Goal: Communication & Community: Answer question/provide support

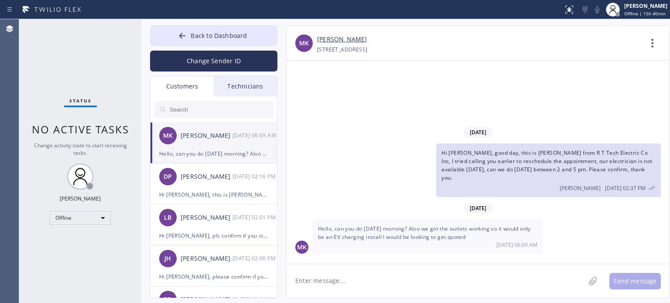
click at [365, 289] on textarea at bounding box center [435, 281] width 298 height 34
click at [380, 276] on textarea at bounding box center [435, 281] width 298 height 34
click at [331, 38] on link "[PERSON_NAME]" at bounding box center [342, 39] width 50 height 10
click at [332, 276] on textarea at bounding box center [435, 281] width 298 height 34
drag, startPoint x: 342, startPoint y: 281, endPoint x: 352, endPoint y: 281, distance: 10.0
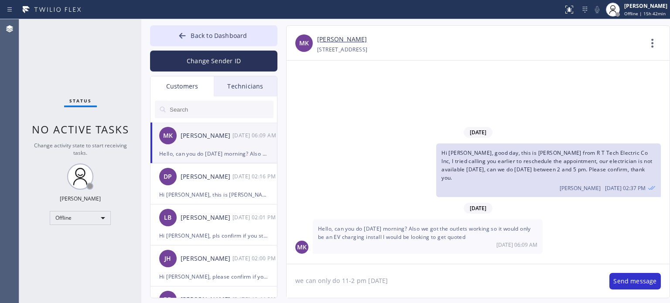
click at [352, 281] on textarea "we can only do 11-2 pm [DATE]" at bounding box center [443, 281] width 314 height 34
type textarea "we can only do 1-4 pm [DATE]"
click at [620, 280] on button "Send message" at bounding box center [634, 281] width 51 height 17
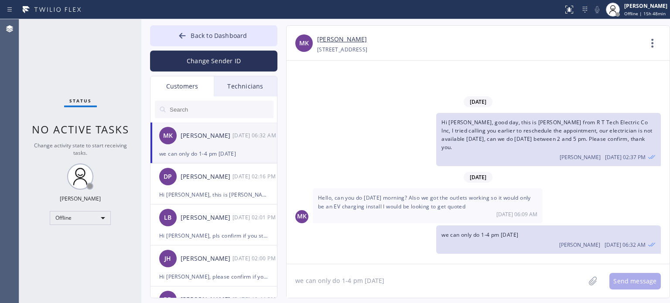
click at [484, 282] on textarea "we can only do 1-4 pm [DATE]" at bounding box center [435, 281] width 298 height 34
click at [244, 150] on div "we can only do 1-4 pm [DATE]" at bounding box center [213, 154] width 109 height 10
click at [528, 64] on div "[DATE] Hi [PERSON_NAME], good day, this is [PERSON_NAME] from R T Tech Electric…" at bounding box center [477, 162] width 383 height 203
click at [215, 33] on span "Back to Dashboard" at bounding box center [219, 35] width 56 height 8
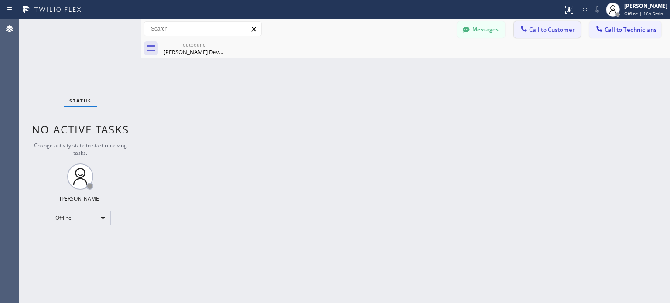
click at [535, 28] on span "Call to Customer" at bounding box center [552, 30] width 46 height 8
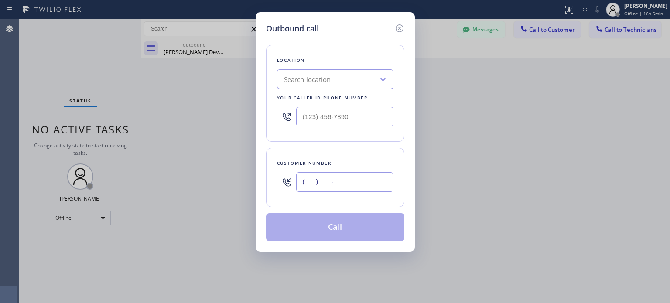
click at [359, 184] on input "(___) ___-____" at bounding box center [344, 182] width 97 height 20
paste input "917) 597-0770"
type input "[PHONE_NUMBER]"
click at [309, 81] on div "Search location" at bounding box center [307, 80] width 47 height 10
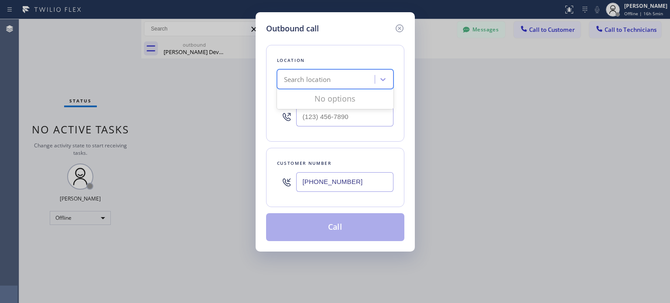
paste input "Top [US_STATE] Heating and AC Service"
type input "Top [US_STATE] Heating and AC Service"
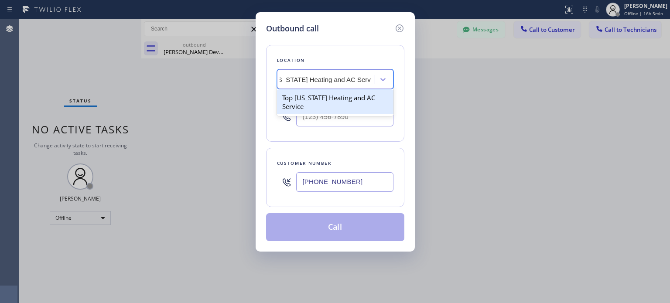
click at [314, 99] on div "Top [US_STATE] Heating and AC Service" at bounding box center [335, 102] width 116 height 24
type input "[PHONE_NUMBER]"
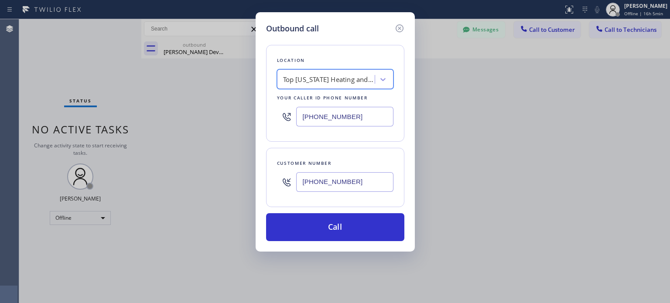
scroll to position [0, 0]
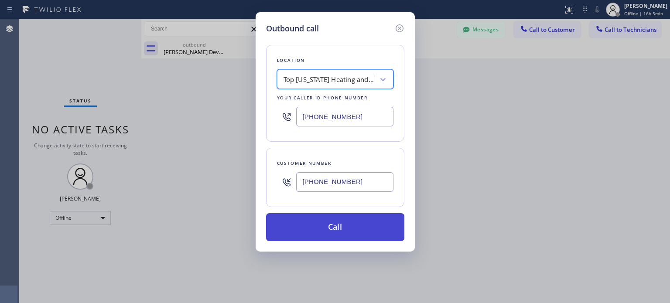
click at [342, 228] on button "Call" at bounding box center [335, 227] width 138 height 28
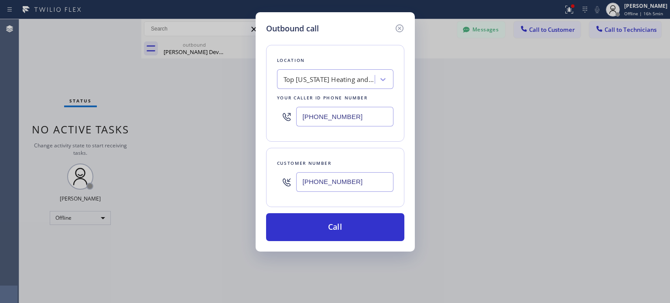
click at [336, 184] on input "[PHONE_NUMBER]" at bounding box center [344, 182] width 97 height 20
click at [397, 26] on icon at bounding box center [399, 28] width 10 height 10
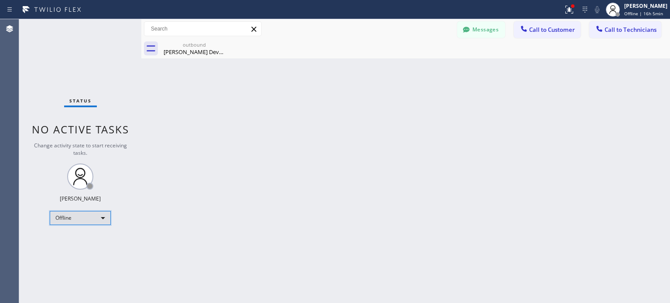
click at [76, 219] on div "Offline" at bounding box center [80, 218] width 61 height 14
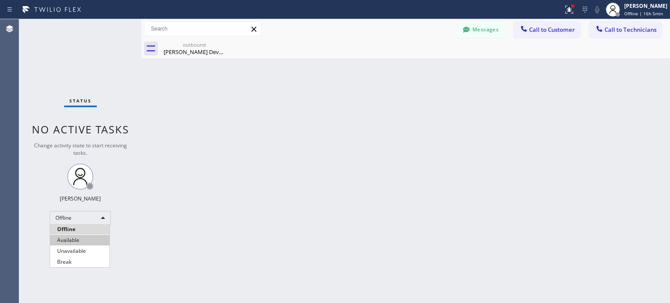
click at [87, 239] on li "Available" at bounding box center [79, 240] width 59 height 10
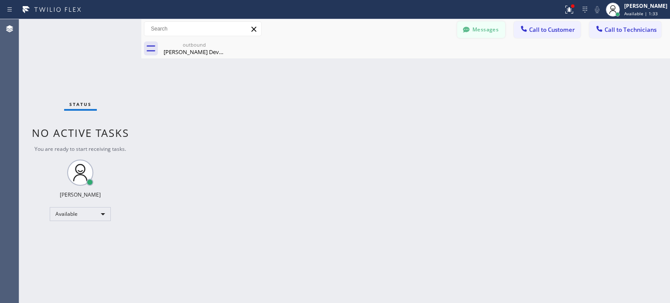
drag, startPoint x: 531, startPoint y: 75, endPoint x: 504, endPoint y: 33, distance: 50.8
click at [531, 74] on div "Back to Dashboard Change Sender ID Customers Technicians MK [PERSON_NAME] [DATE…" at bounding box center [405, 161] width 529 height 284
click at [543, 33] on span "Call to Customer" at bounding box center [552, 30] width 46 height 8
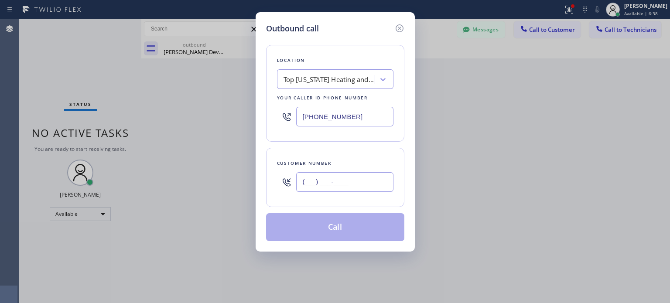
click at [349, 187] on input "(___) ___-____" at bounding box center [344, 182] width 97 height 20
paste input "077) 38"
click at [324, 181] on input "(077) 38_-____" at bounding box center [344, 182] width 97 height 20
paste input "917) 597-0770"
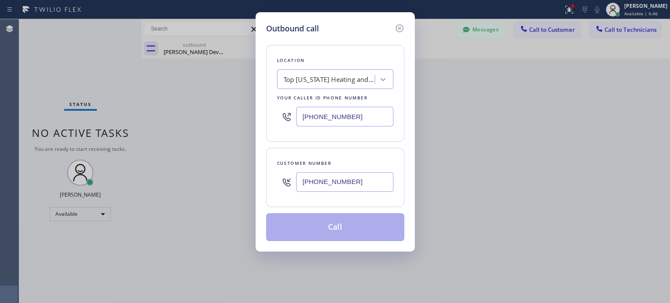
click at [324, 181] on input "[PHONE_NUMBER]" at bounding box center [344, 182] width 97 height 20
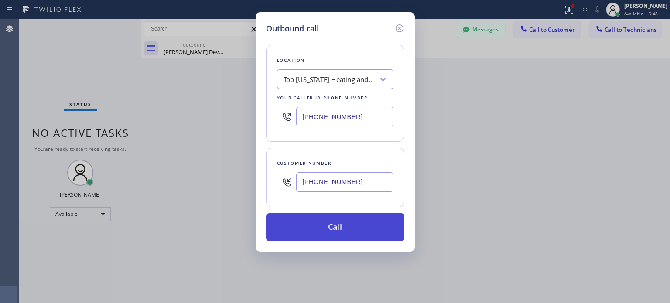
type input "[PHONE_NUMBER]"
click at [314, 231] on button "Call" at bounding box center [335, 227] width 138 height 28
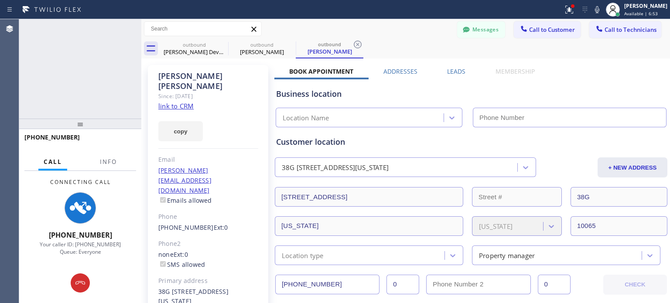
type input "[PHONE_NUMBER]"
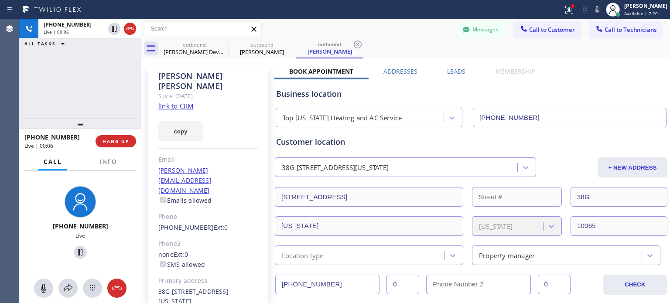
drag, startPoint x: 119, startPoint y: 139, endPoint x: 389, endPoint y: 87, distance: 274.5
click at [389, 87] on div "[PHONE_NUMBER] Live | 00:06 ALL TASKS ALL TASKS ACTIVE TASKS TASKS IN WRAP UP […" at bounding box center [344, 161] width 651 height 284
click at [109, 145] on button "HANG UP" at bounding box center [115, 141] width 41 height 12
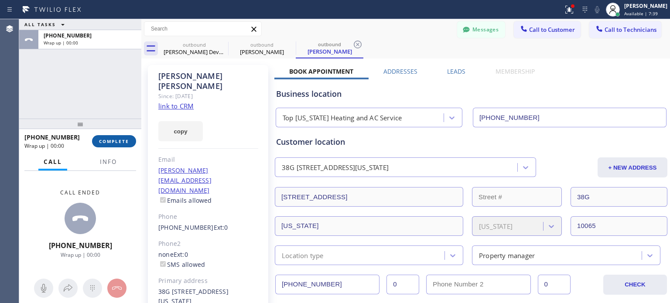
click at [109, 145] on button "COMPLETE" at bounding box center [114, 141] width 44 height 12
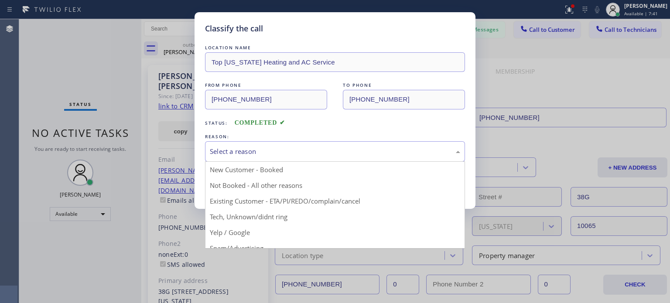
click at [236, 150] on div "Select a reason" at bounding box center [335, 152] width 250 height 10
drag, startPoint x: 284, startPoint y: 198, endPoint x: 269, endPoint y: 192, distance: 16.6
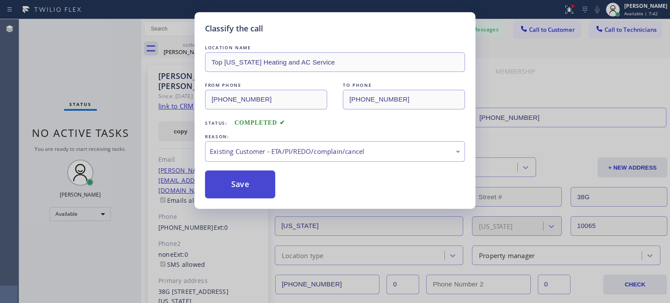
click at [257, 190] on button "Save" at bounding box center [240, 185] width 70 height 28
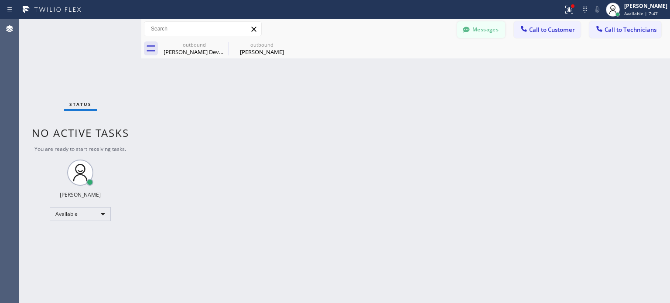
click at [501, 28] on button "Messages" at bounding box center [481, 29] width 48 height 17
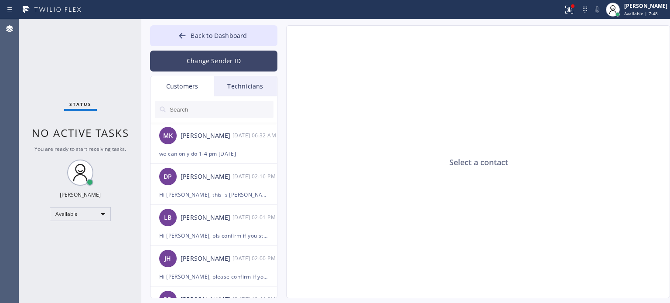
click at [182, 59] on button "Change Sender ID" at bounding box center [213, 61] width 127 height 21
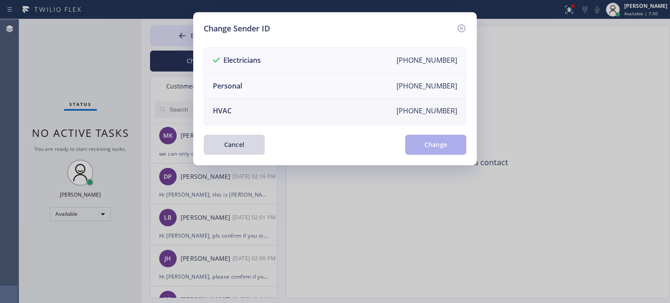
click at [233, 114] on li "HVAC [PHONE_NUMBER]" at bounding box center [335, 111] width 262 height 25
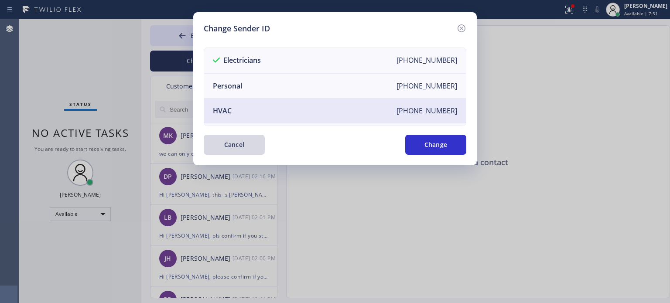
drag, startPoint x: 443, startPoint y: 150, endPoint x: 433, endPoint y: 164, distance: 18.1
click at [443, 155] on div "Change Sender ID Electricians [PHONE_NUMBER] Personal [PHONE_NUMBER] HVAC [PHON…" at bounding box center [334, 88] width 283 height 153
click at [430, 143] on button "Change" at bounding box center [435, 145] width 61 height 20
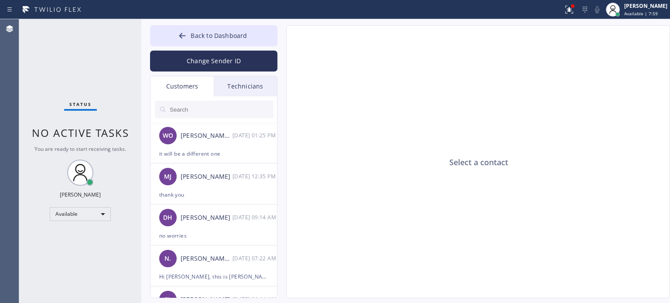
click at [198, 110] on input "text" at bounding box center [221, 109] width 105 height 17
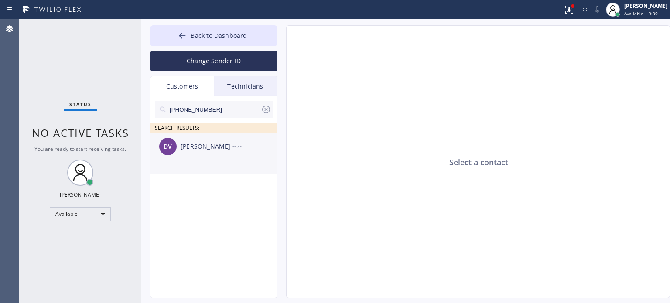
click at [211, 134] on div "DV [PERSON_NAME] --:--" at bounding box center [213, 146] width 127 height 26
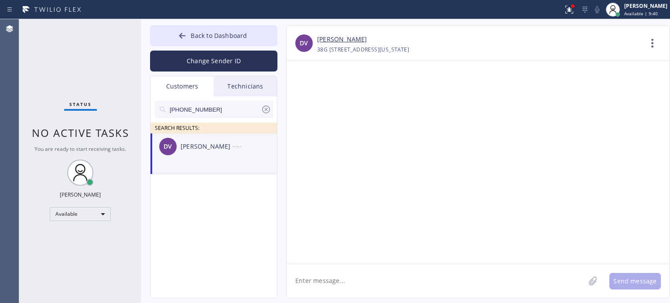
click at [344, 276] on textarea at bounding box center [435, 281] width 298 height 34
paste textarea "Top [US_STATE] Heating and AC Service"
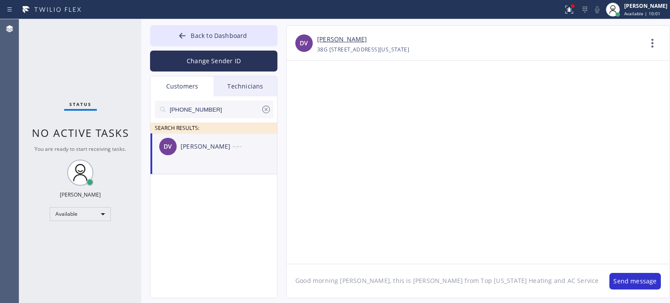
click at [530, 280] on textarea "Good morning [PERSON_NAME], this is [PERSON_NAME] from Top [US_STATE] Heating a…" at bounding box center [443, 281] width 314 height 34
type textarea "Good morning [PERSON_NAME], this is [PERSON_NAME] from Top [US_STATE] Heating a…"
click at [621, 280] on button "Send message" at bounding box center [634, 281] width 51 height 17
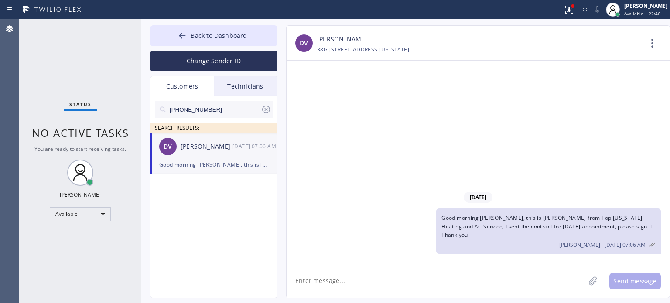
drag, startPoint x: 202, startPoint y: 33, endPoint x: 427, endPoint y: 38, distance: 225.1
click at [202, 33] on span "Back to Dashboard" at bounding box center [219, 35] width 56 height 8
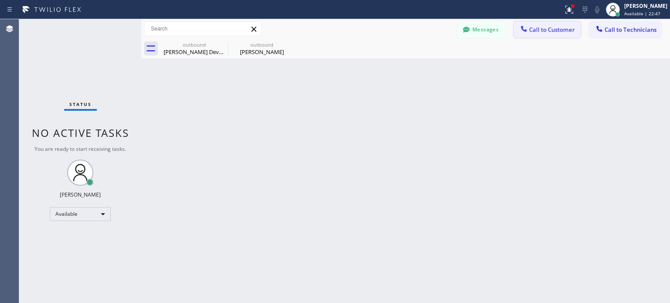
click at [550, 28] on span "Call to Customer" at bounding box center [552, 30] width 46 height 8
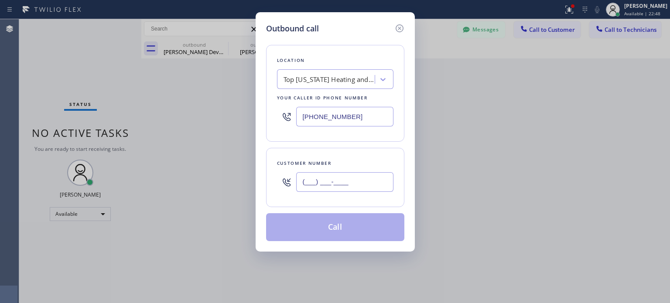
click at [335, 181] on input "(___) ___-____" at bounding box center [344, 182] width 97 height 20
paste input "908) 962-7711"
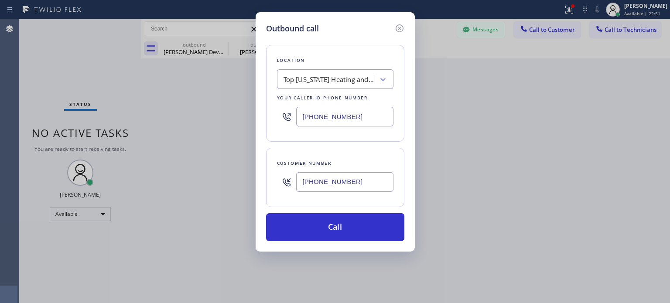
type input "[PHONE_NUMBER]"
click at [324, 116] on input "[PHONE_NUMBER]" at bounding box center [344, 117] width 97 height 20
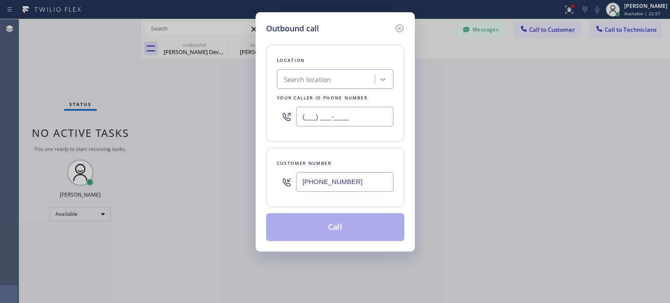
type input "(___) ___-____"
click at [332, 81] on div "Search location" at bounding box center [327, 79] width 95 height 15
paste input "Bulldog Electrical Inc"
type input "Bulldog Electrical Inc"
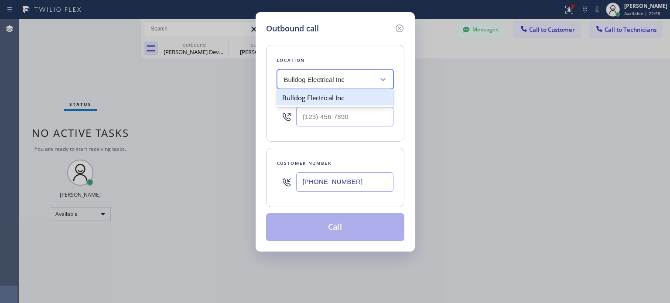
click at [324, 92] on div "Bulldog Electrical Inc" at bounding box center [335, 98] width 116 height 16
type input "[PHONE_NUMBER]"
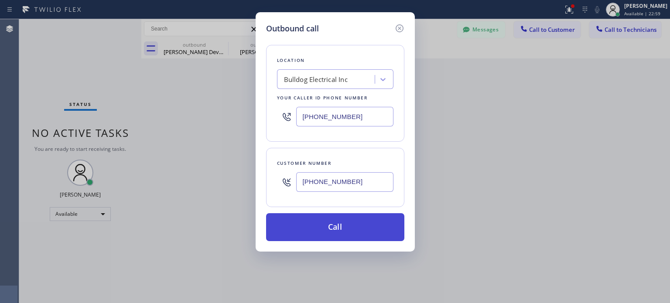
click at [344, 227] on button "Call" at bounding box center [335, 227] width 138 height 28
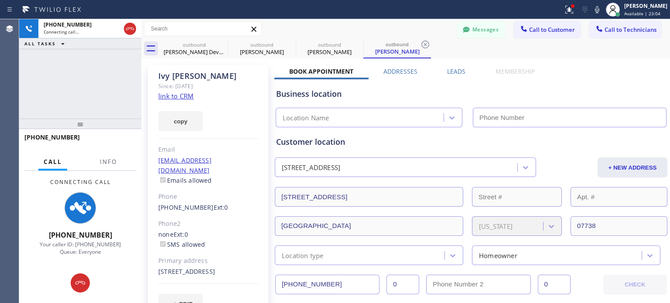
type input "[PHONE_NUMBER]"
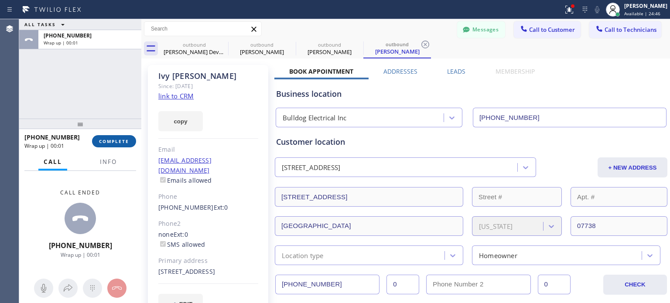
click at [109, 140] on span "COMPLETE" at bounding box center [114, 141] width 30 height 6
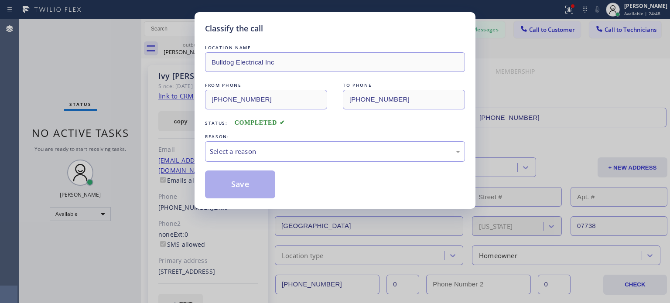
click at [246, 156] on div "Select a reason" at bounding box center [335, 151] width 260 height 20
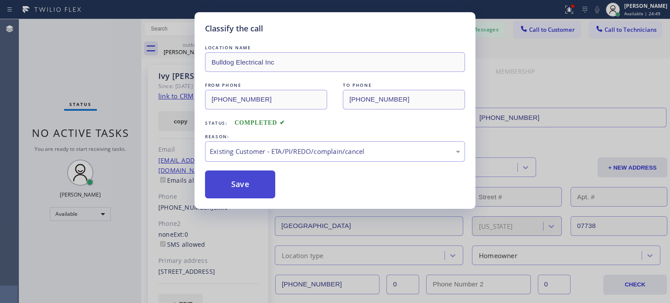
click at [252, 187] on button "Save" at bounding box center [240, 185] width 70 height 28
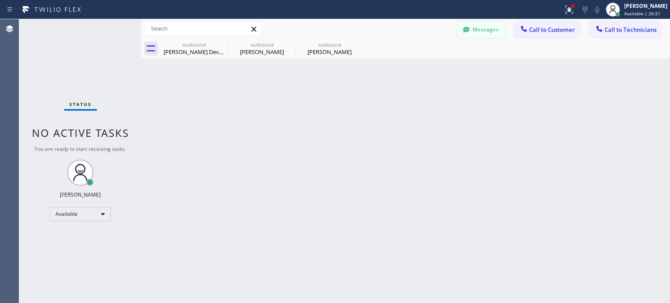
click at [483, 32] on button "Messages" at bounding box center [481, 29] width 48 height 17
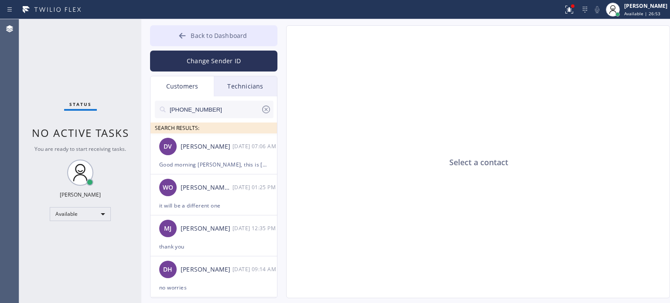
click at [178, 38] on div at bounding box center [182, 36] width 10 height 10
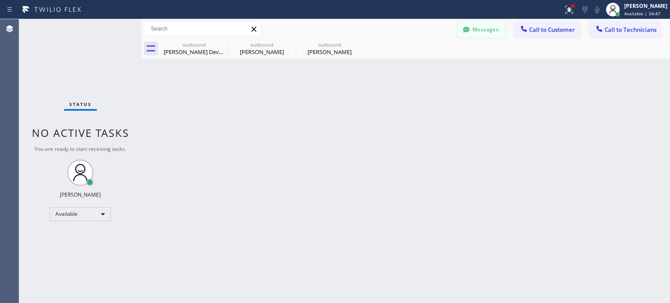
click at [467, 29] on icon at bounding box center [466, 30] width 7 height 6
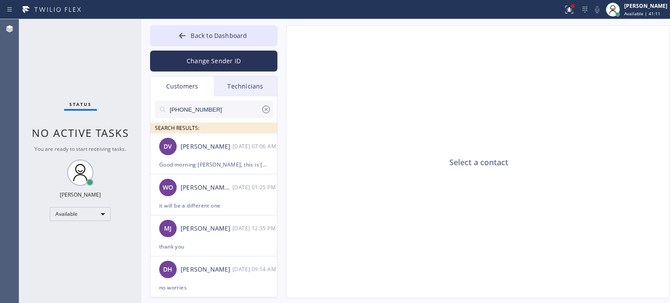
click at [195, 109] on input "[PHONE_NUMBER]" at bounding box center [215, 109] width 92 height 17
click at [188, 35] on button "Back to Dashboard" at bounding box center [213, 35] width 127 height 21
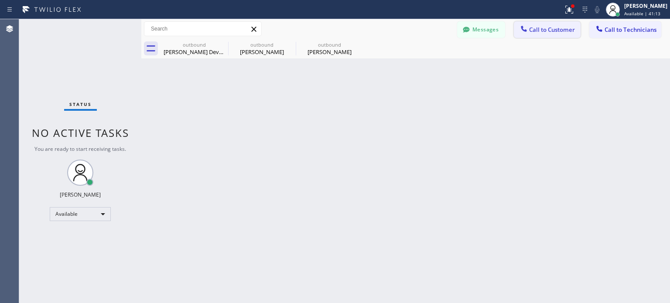
click at [541, 36] on button "Call to Customer" at bounding box center [547, 29] width 67 height 17
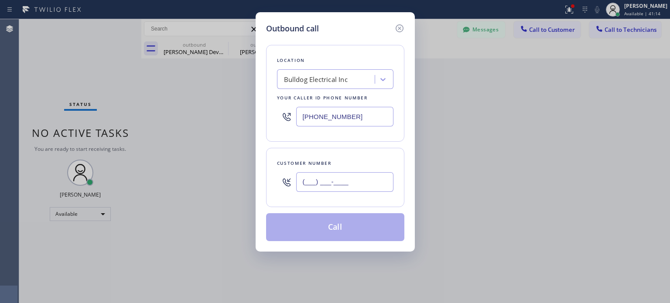
click at [355, 183] on input "(___) ___-____" at bounding box center [344, 182] width 97 height 20
paste input "917) 565-5905"
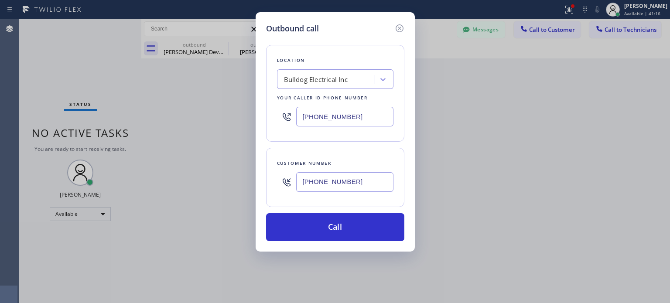
type input "[PHONE_NUMBER]"
click at [319, 116] on input "[PHONE_NUMBER]" at bounding box center [344, 117] width 97 height 20
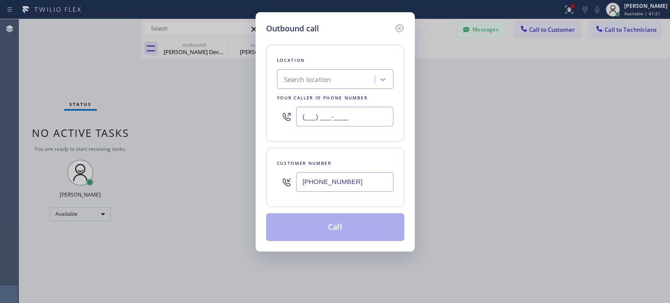
type input "(___) ___-____"
click at [318, 83] on div "Search location" at bounding box center [307, 80] width 47 height 10
paste input "Electrician In Your Home Scotch Plains([PERSON_NAME] Electric)"
type input "Electrician In Your Home Scotch Plains([PERSON_NAME] Electric)"
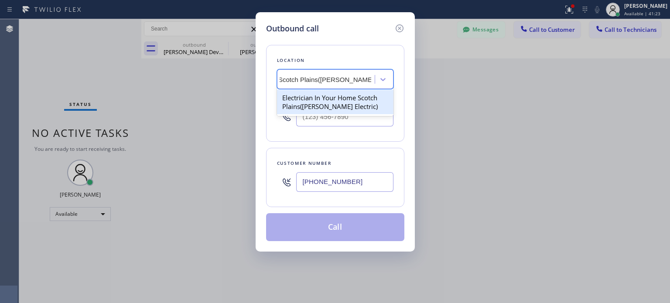
click at [319, 99] on div "Electrician In Your Home Scotch Plains([PERSON_NAME] Electric)" at bounding box center [335, 102] width 116 height 24
type input "[PHONE_NUMBER]"
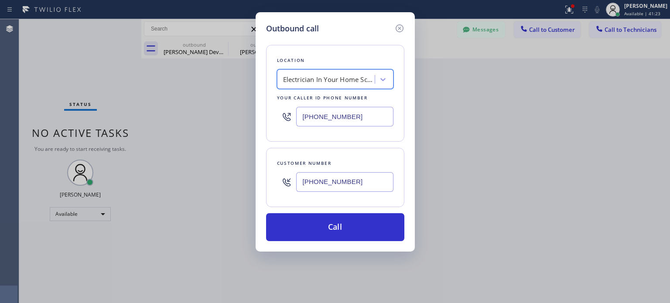
scroll to position [0, 0]
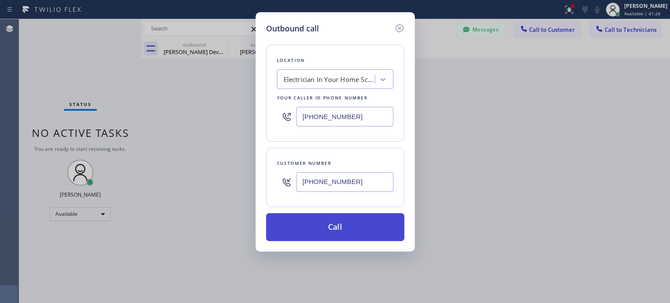
click at [328, 225] on button "Call" at bounding box center [335, 227] width 138 height 28
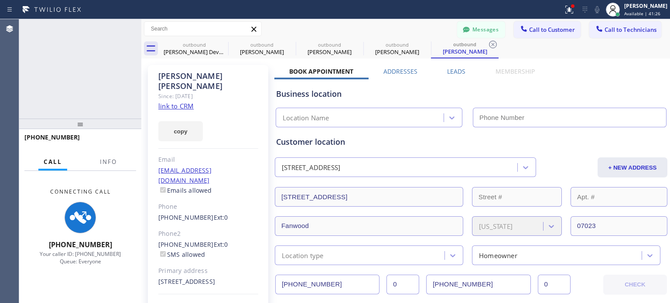
type input "[PHONE_NUMBER]"
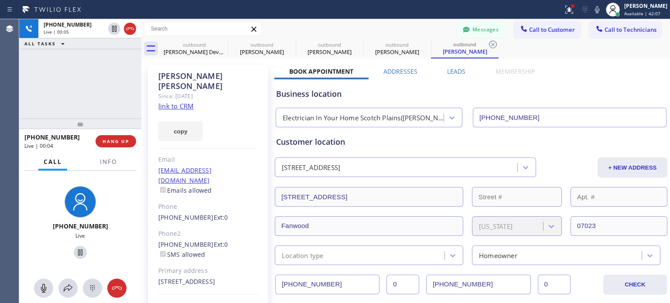
drag, startPoint x: 122, startPoint y: 144, endPoint x: 127, endPoint y: 175, distance: 31.3
click at [122, 144] on button "HANG UP" at bounding box center [115, 141] width 41 height 12
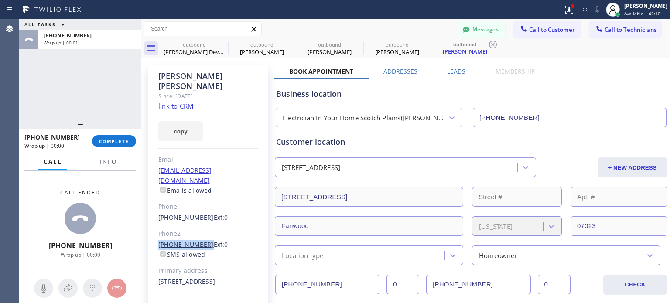
drag, startPoint x: 154, startPoint y: 226, endPoint x: 201, endPoint y: 222, distance: 46.4
click at [201, 222] on div "[PERSON_NAME] Since: [DATE] link to CRM copy Email [EMAIL_ADDRESS][DOMAIN_NAME]…" at bounding box center [208, 200] width 120 height 270
copy link "[PHONE_NUMBER]"
click at [131, 143] on button "COMPLETE" at bounding box center [114, 141] width 44 height 12
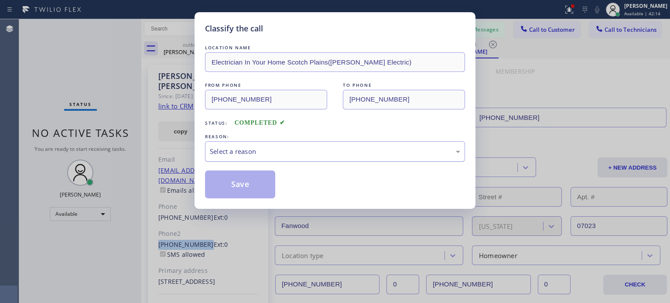
click at [279, 155] on div "Select a reason" at bounding box center [335, 152] width 250 height 10
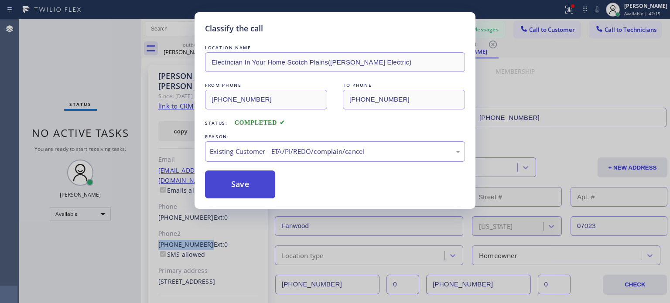
click at [239, 186] on button "Save" at bounding box center [240, 185] width 70 height 28
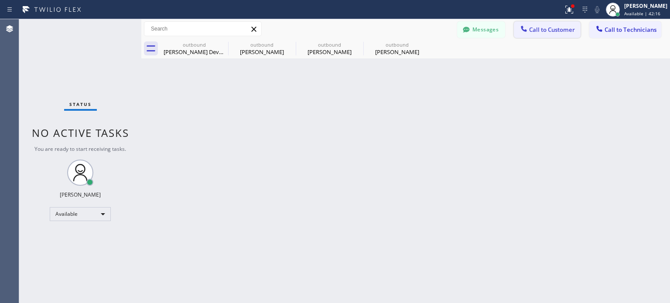
click at [519, 27] on icon at bounding box center [523, 28] width 9 height 9
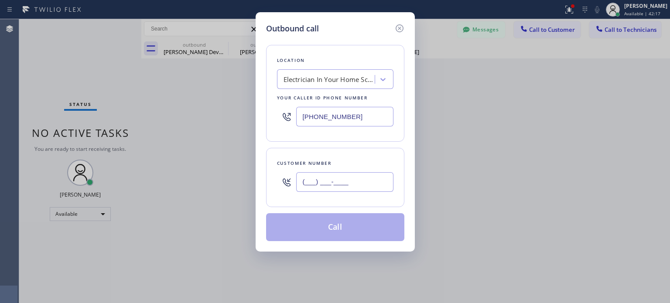
click at [335, 178] on input "(___) ___-____" at bounding box center [344, 182] width 97 height 20
paste input "516) 707-4155"
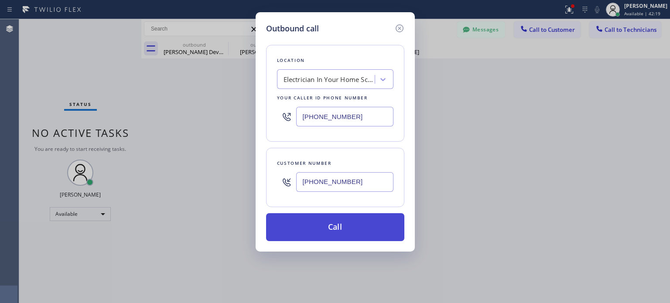
type input "[PHONE_NUMBER]"
click at [337, 222] on button "Call" at bounding box center [335, 227] width 138 height 28
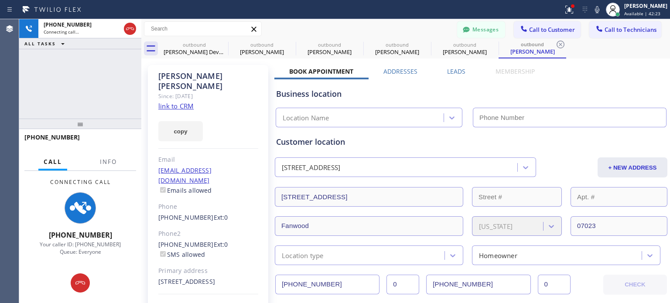
type input "[PHONE_NUMBER]"
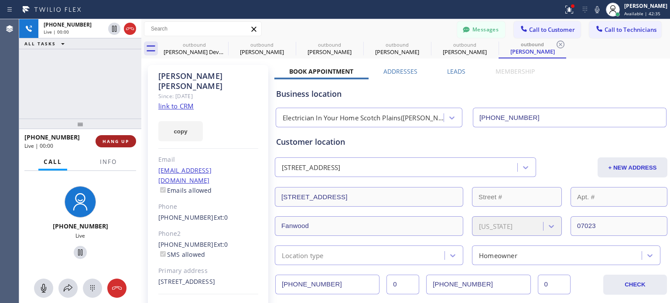
click at [109, 142] on span "HANG UP" at bounding box center [115, 141] width 27 height 6
